Goal: Navigation & Orientation: Find specific page/section

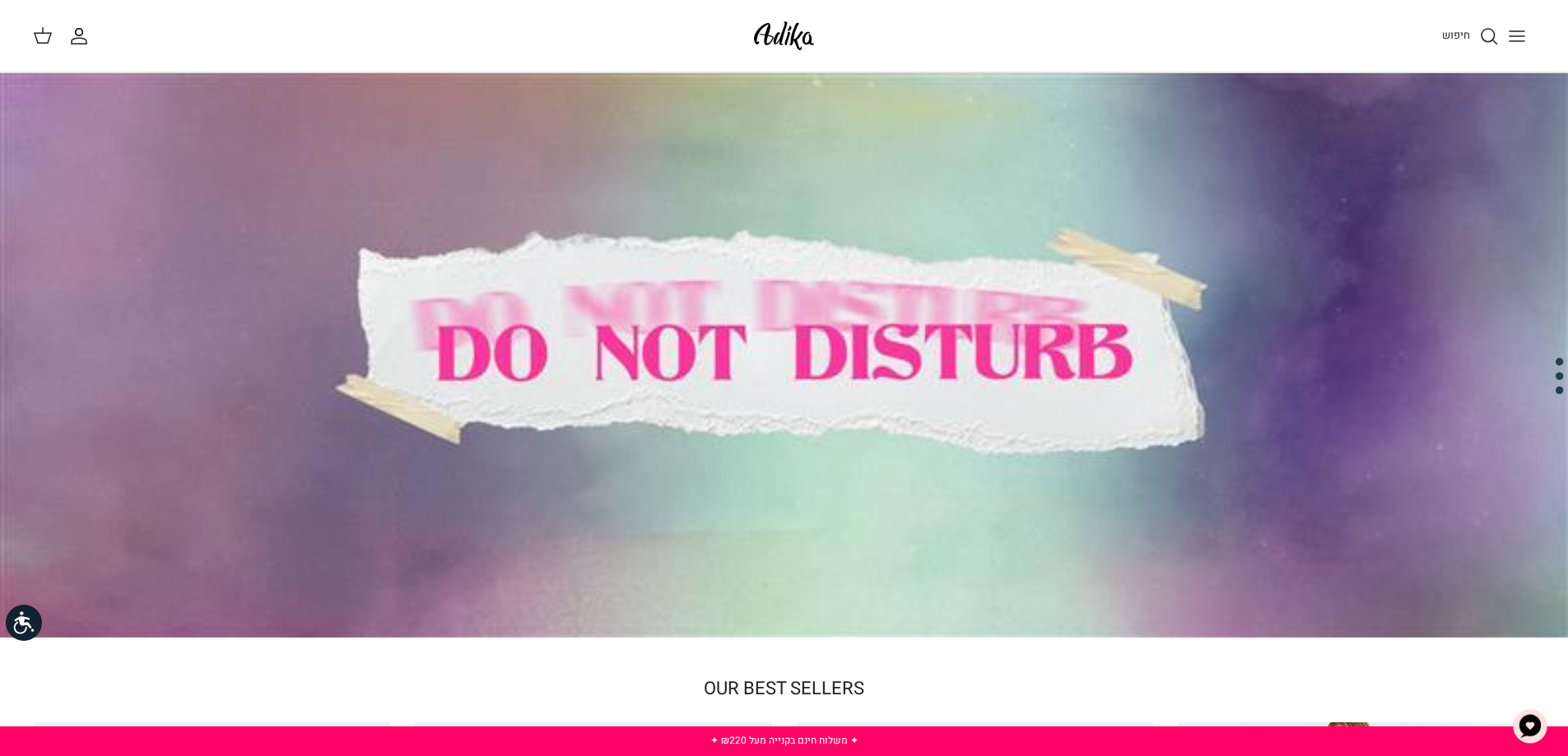
click at [1519, 39] on icon "Toggle menu" at bounding box center [1517, 36] width 20 height 20
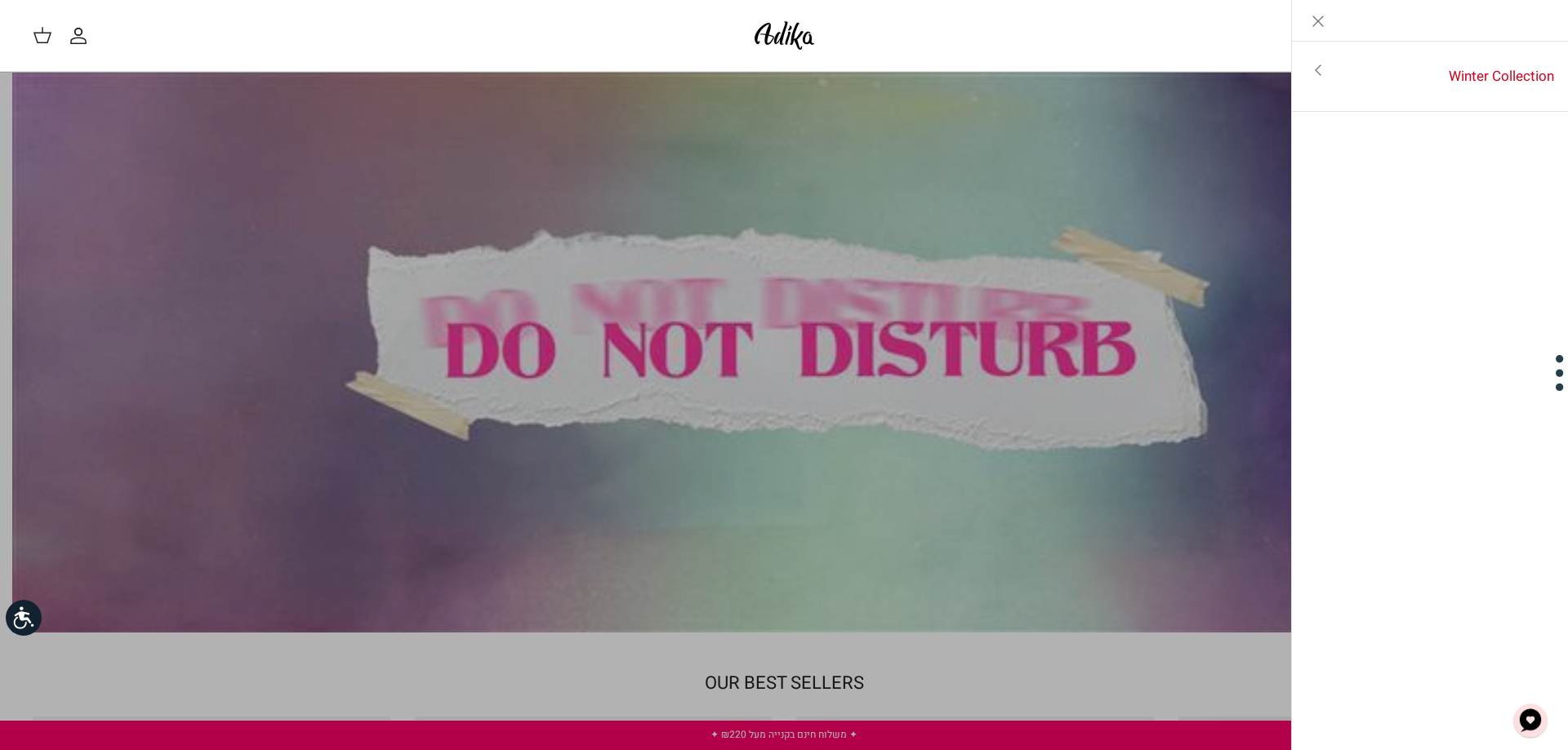
click at [1320, 25] on icon "Close" at bounding box center [1318, 21] width 20 height 20
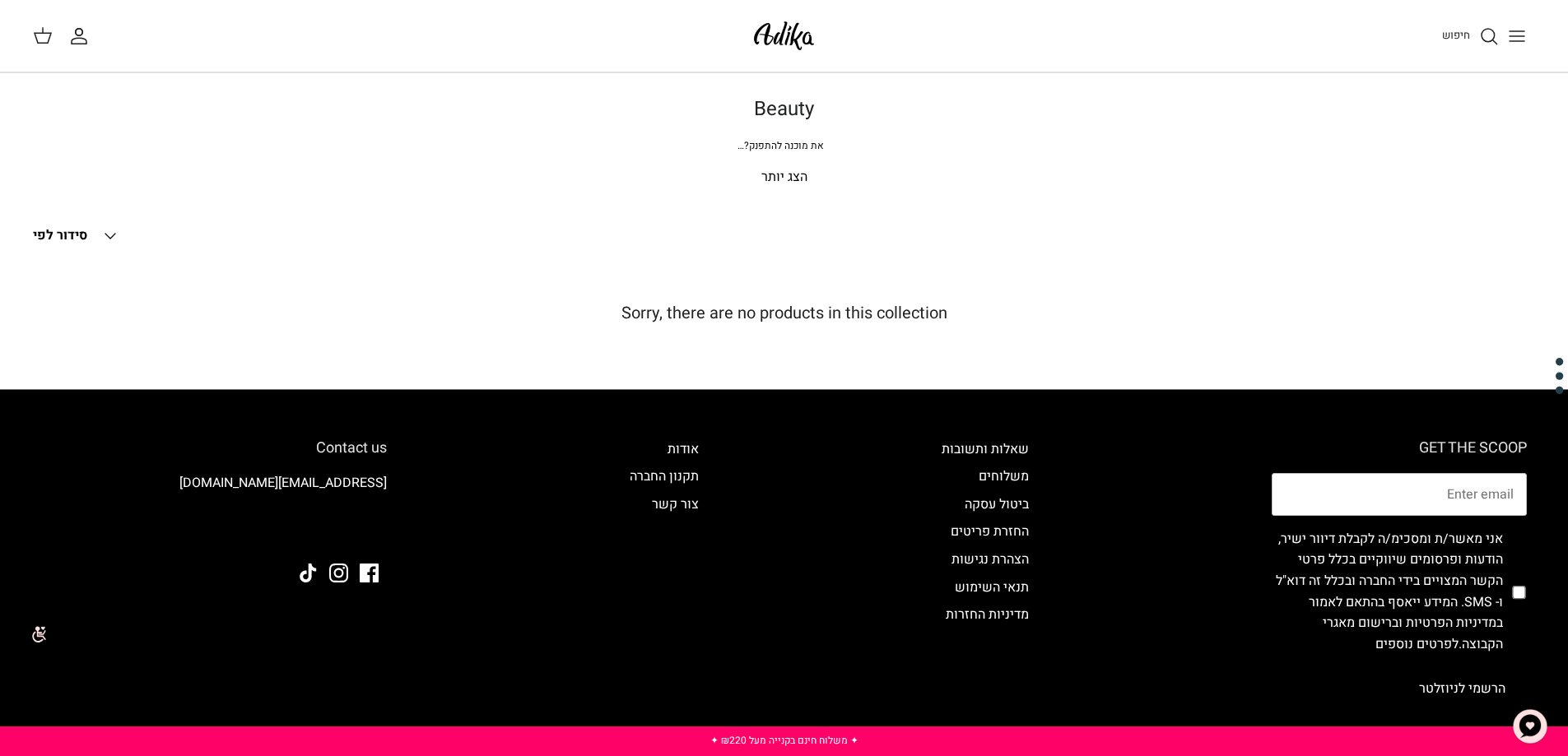
click at [775, 36] on img at bounding box center [784, 36] width 70 height 39
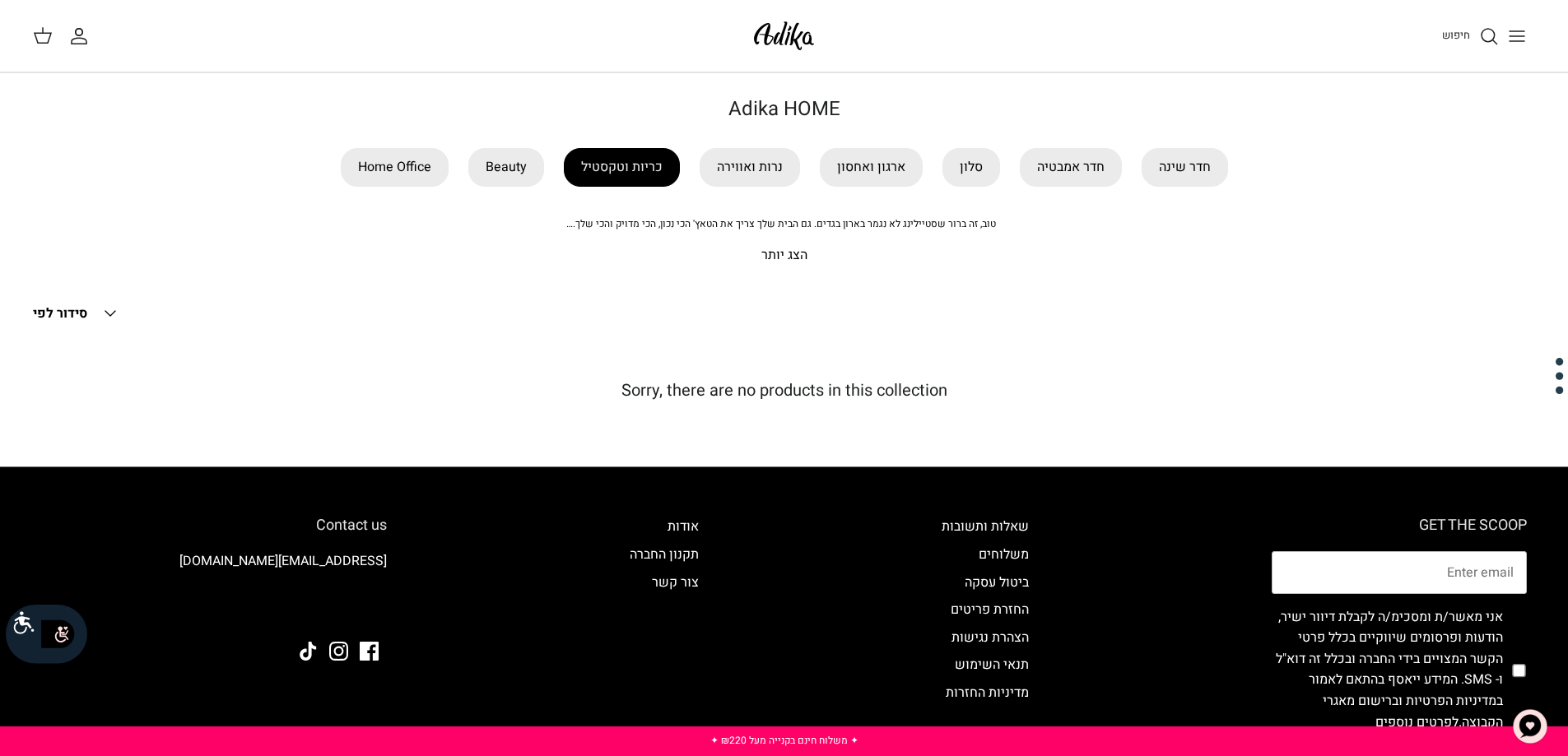
click at [587, 169] on link "כריות וטקסטיל" at bounding box center [622, 167] width 116 height 39
